Goal: Transaction & Acquisition: Download file/media

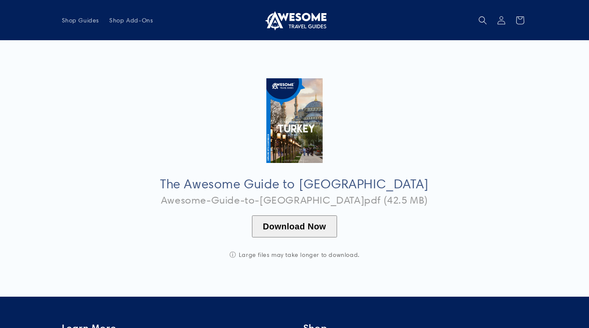
click at [292, 228] on button "Download Now" at bounding box center [294, 227] width 85 height 22
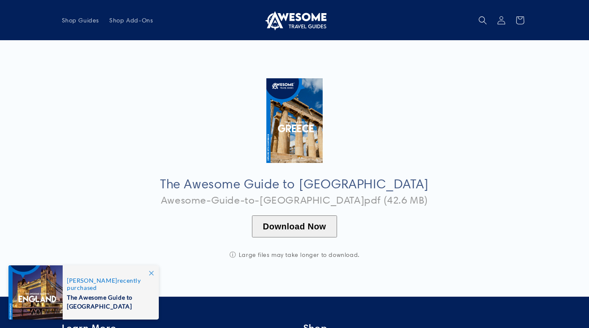
click at [298, 227] on button "Download Now" at bounding box center [294, 227] width 85 height 22
